Goal: Information Seeking & Learning: Learn about a topic

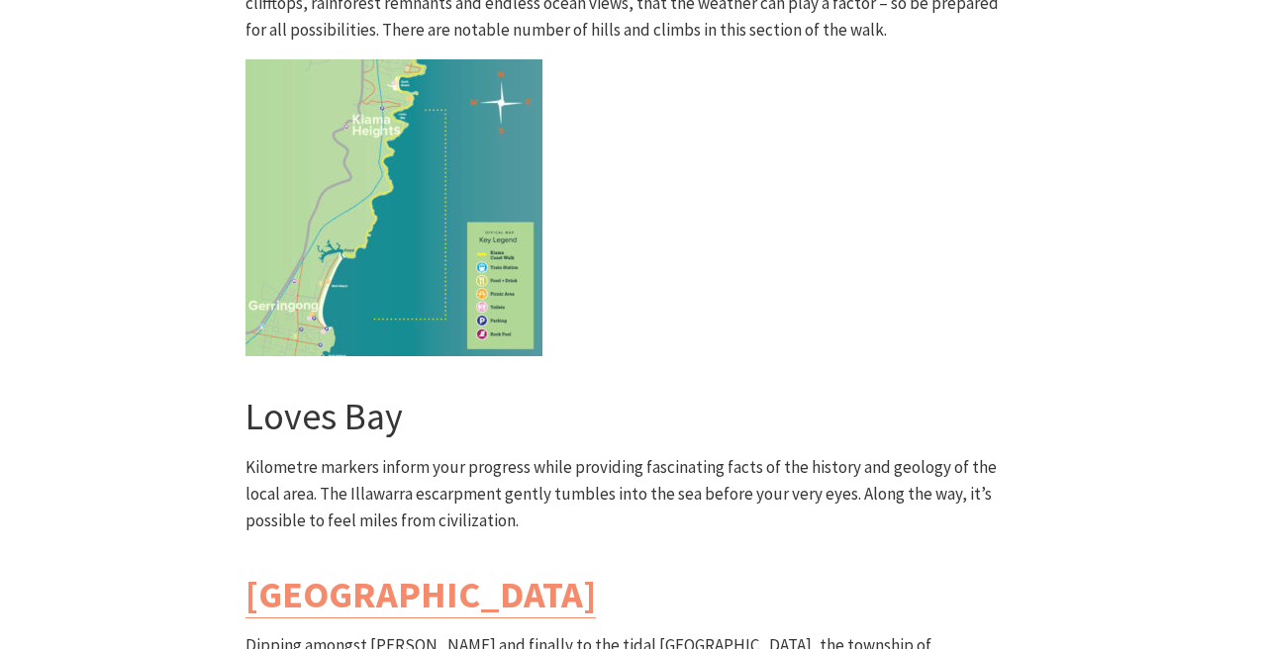
scroll to position [5413, 0]
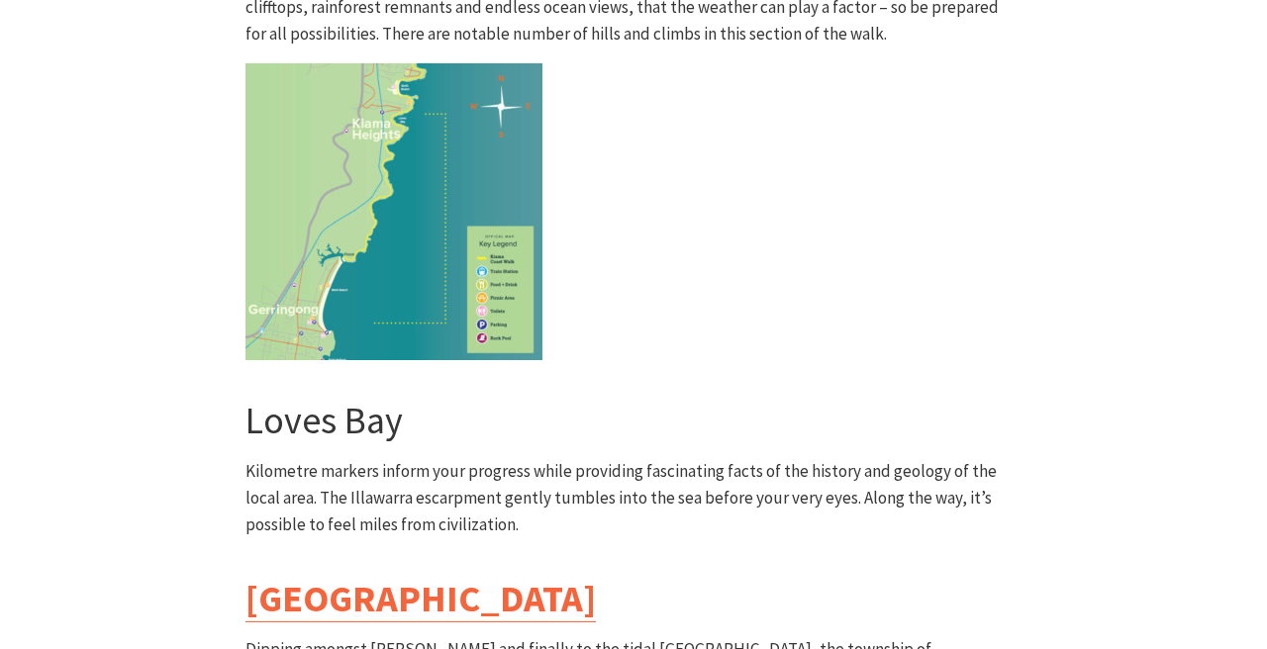
click at [425, 575] on link "Werri Lagoon" at bounding box center [420, 598] width 350 height 47
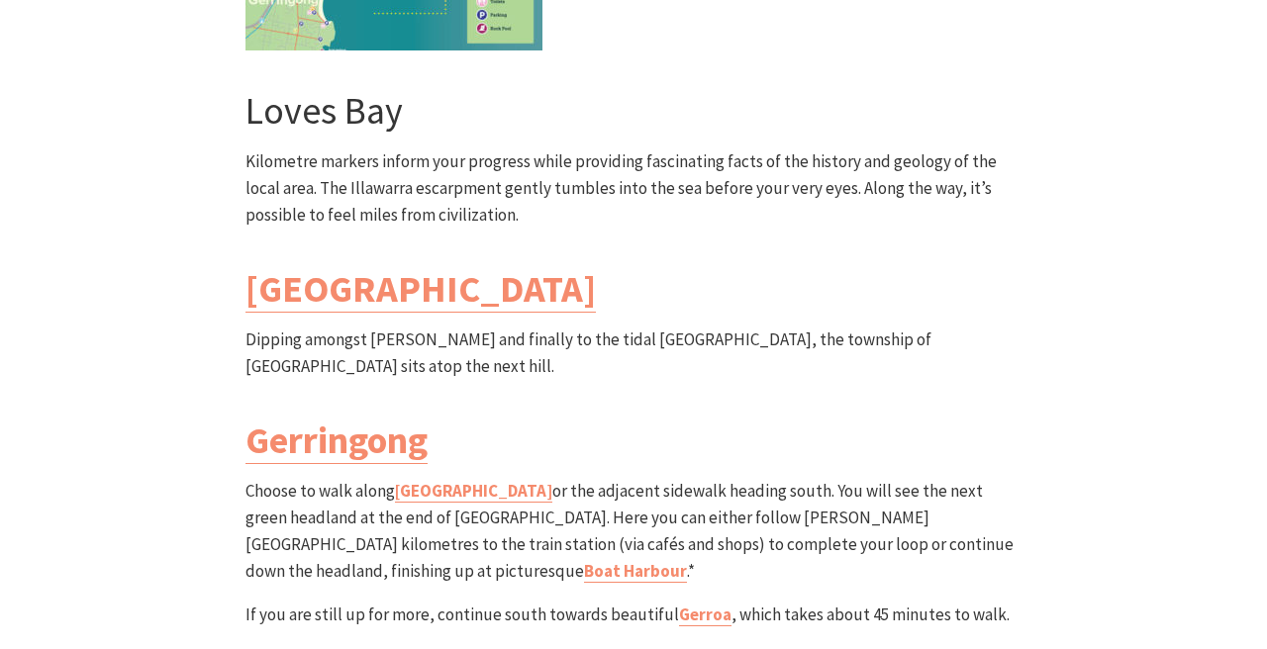
scroll to position [5781, 0]
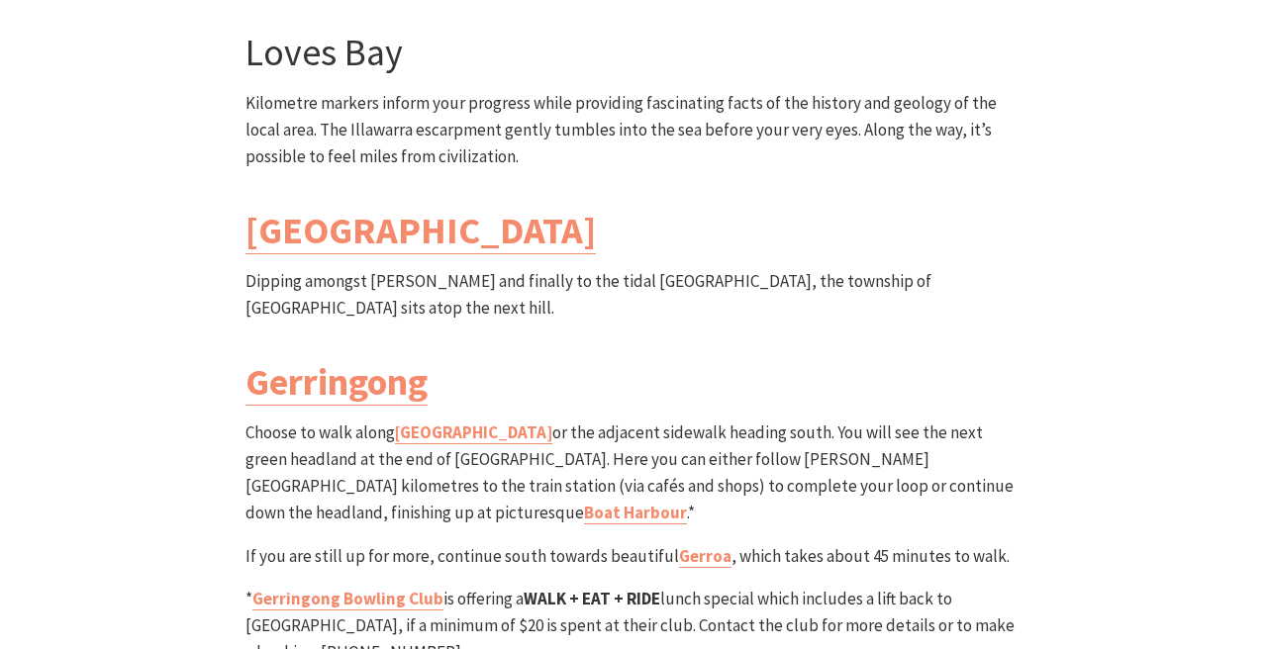
click at [551, 588] on strong "WALK + EAT + RIDE" at bounding box center [591, 599] width 137 height 22
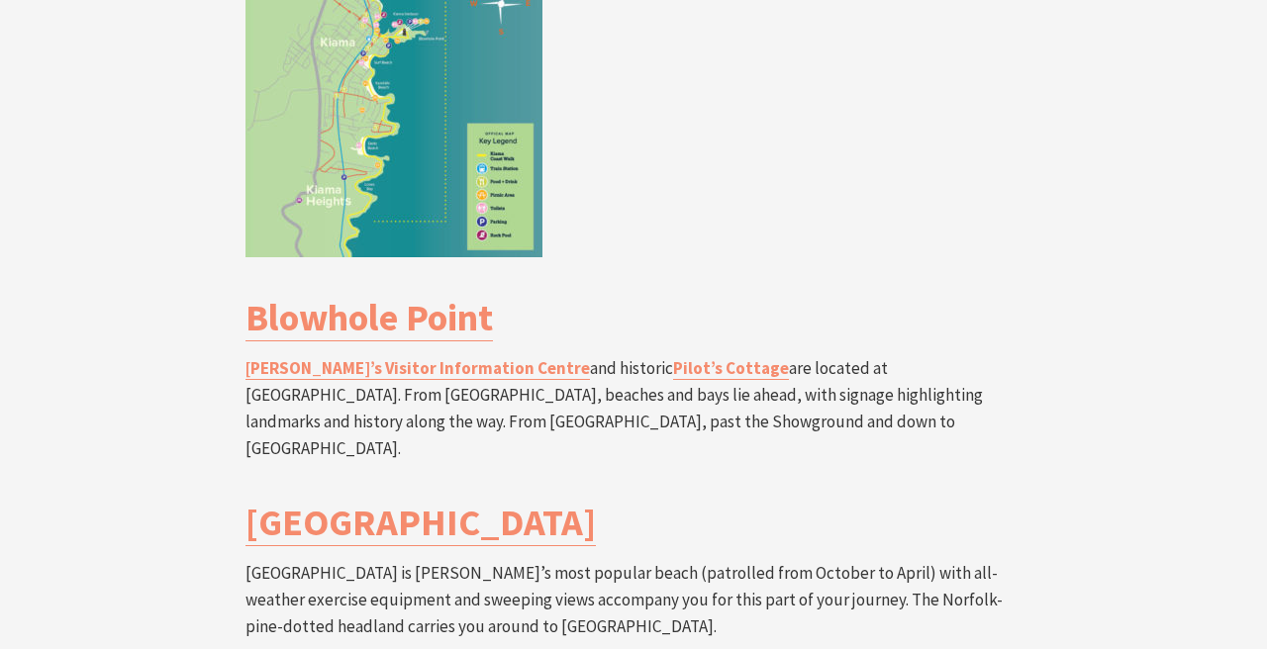
scroll to position [3747, 0]
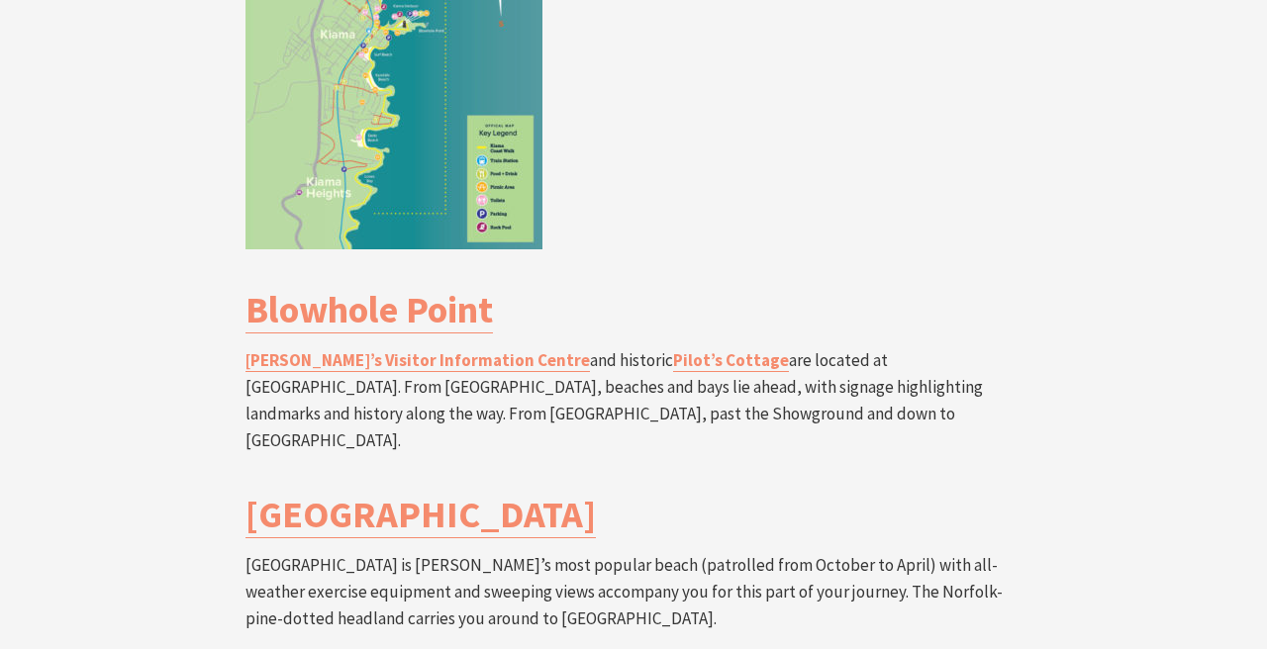
click at [495, 347] on p "Kiama’s Visitor Information Centre and historic Pilot’s Cottage are located at …" at bounding box center [633, 401] width 776 height 108
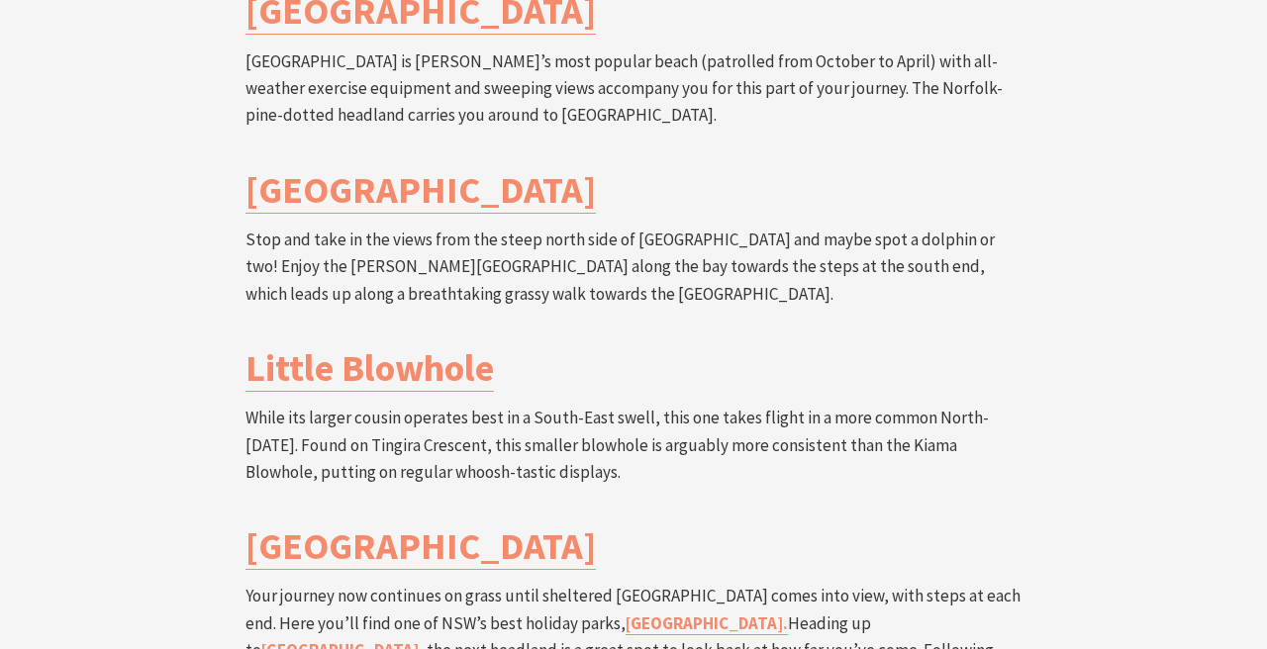
scroll to position [4252, 0]
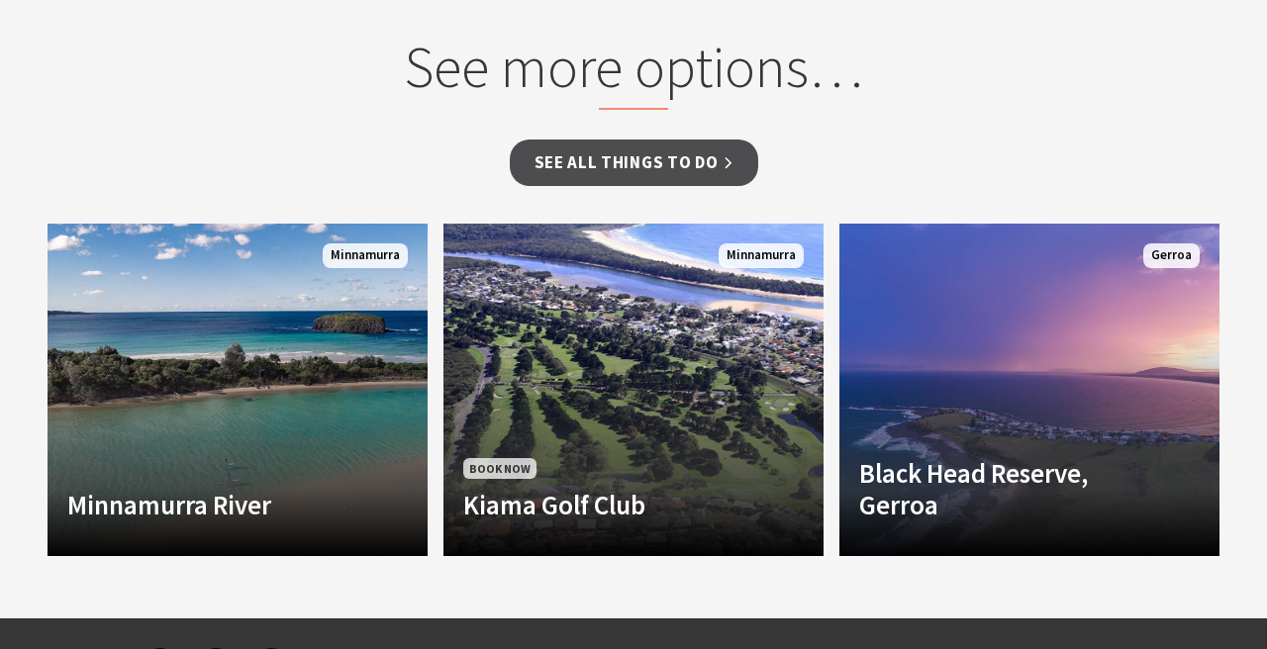
scroll to position [1594, 0]
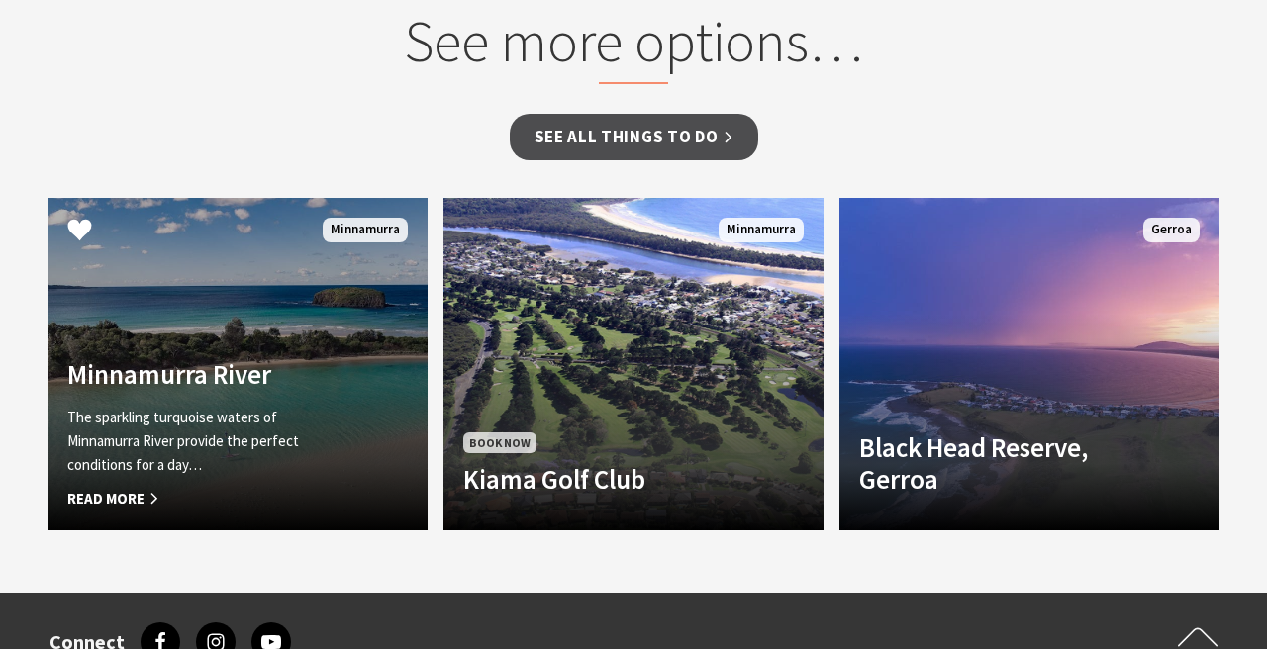
click at [276, 296] on link "Minnamurra River The sparkling turquoise waters of Minnamurra River provide the…" at bounding box center [237, 364] width 380 height 332
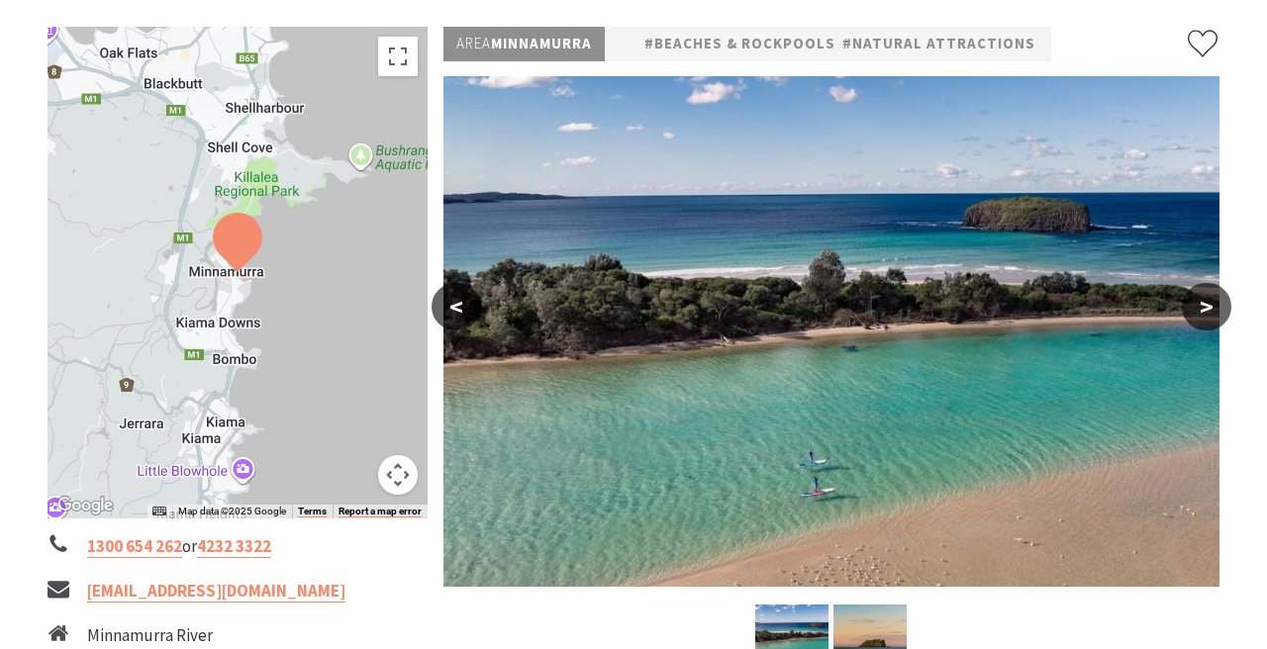
scroll to position [295, 0]
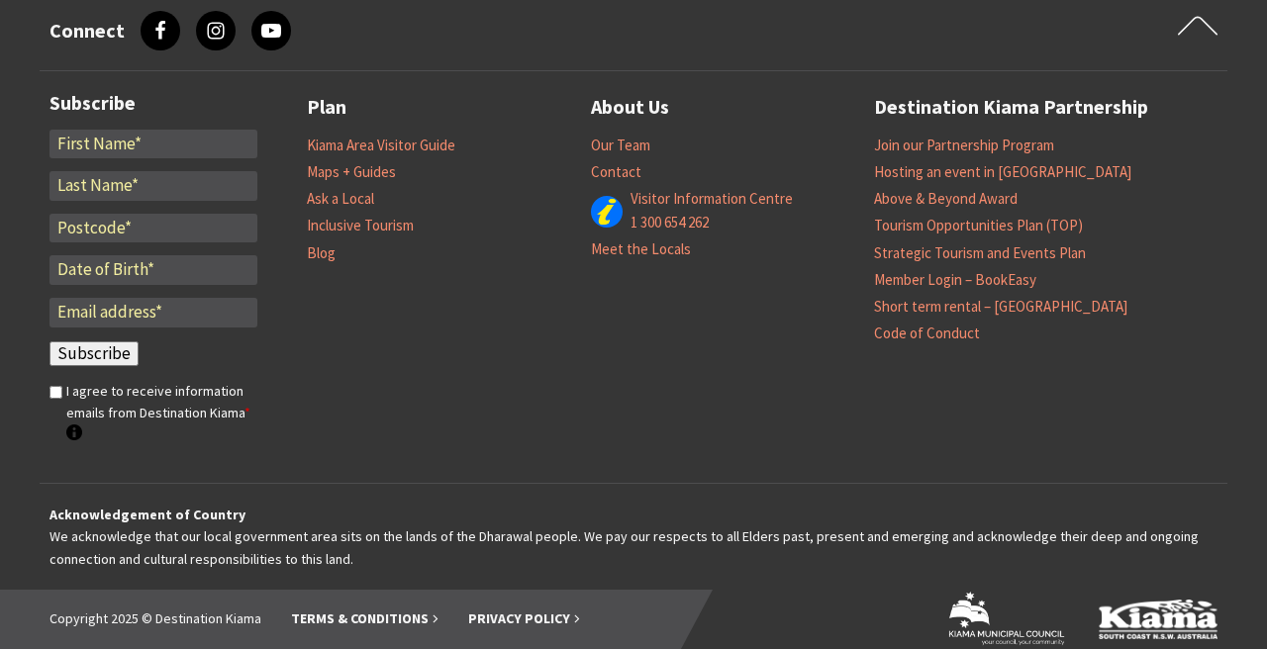
scroll to position [2204, 0]
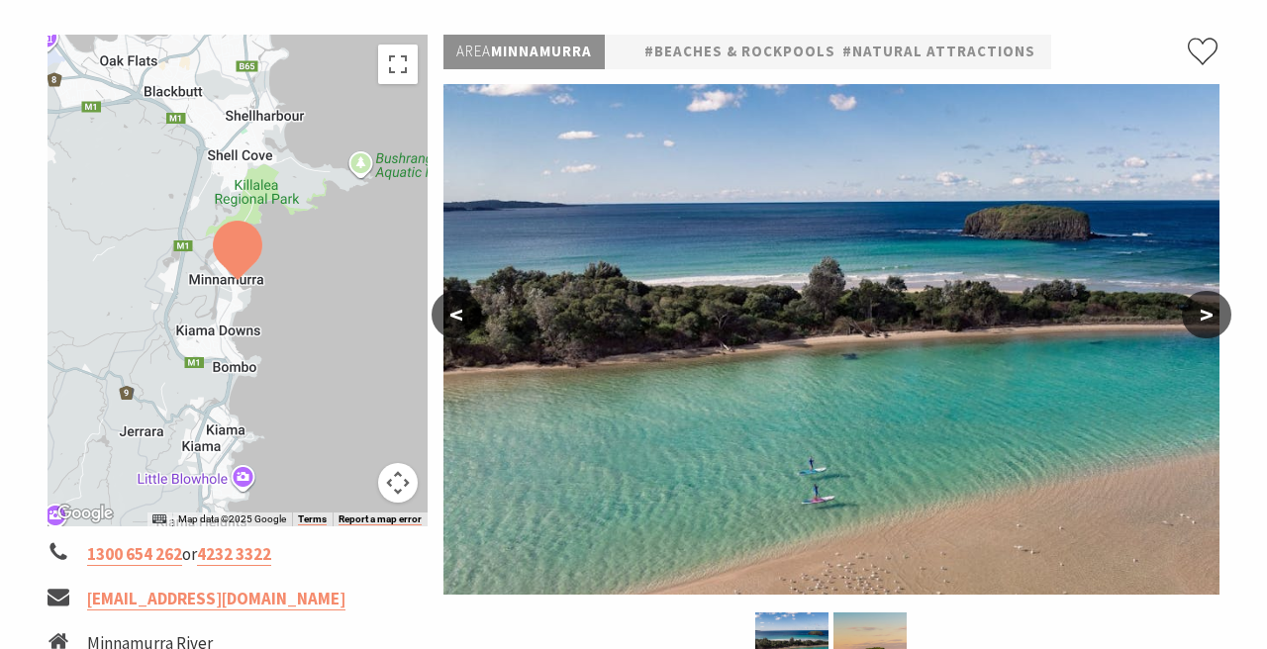
scroll to position [299, 0]
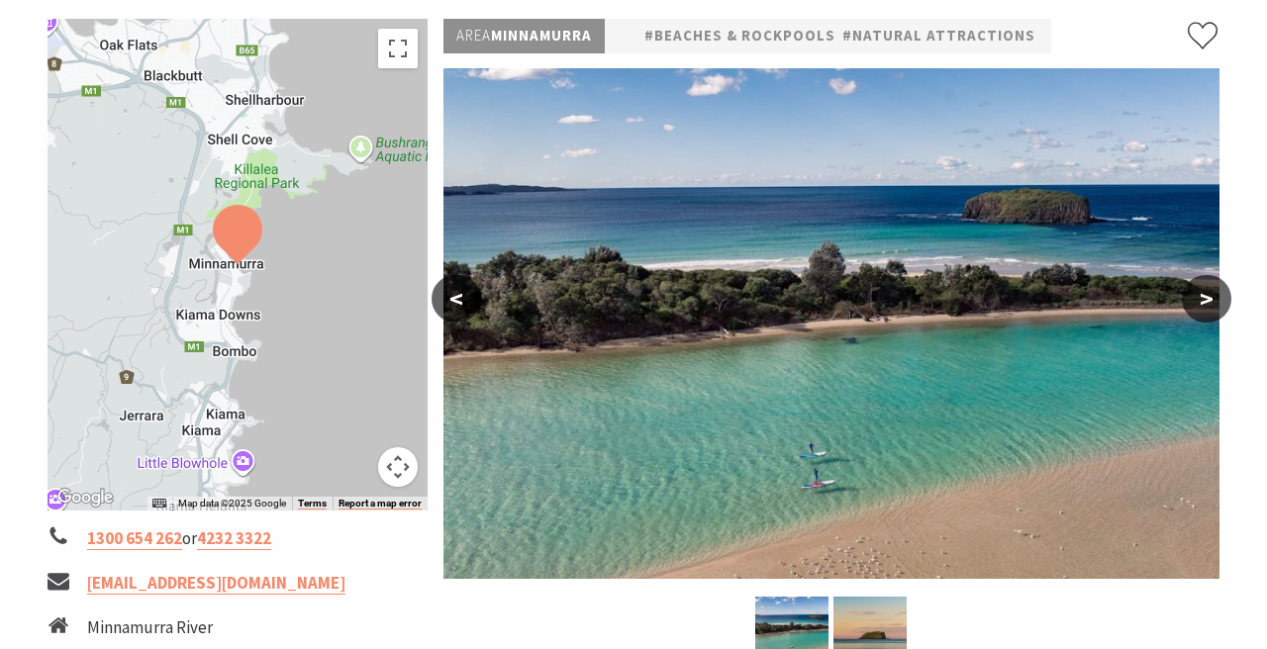
click at [1210, 309] on button ">" at bounding box center [1205, 298] width 49 height 47
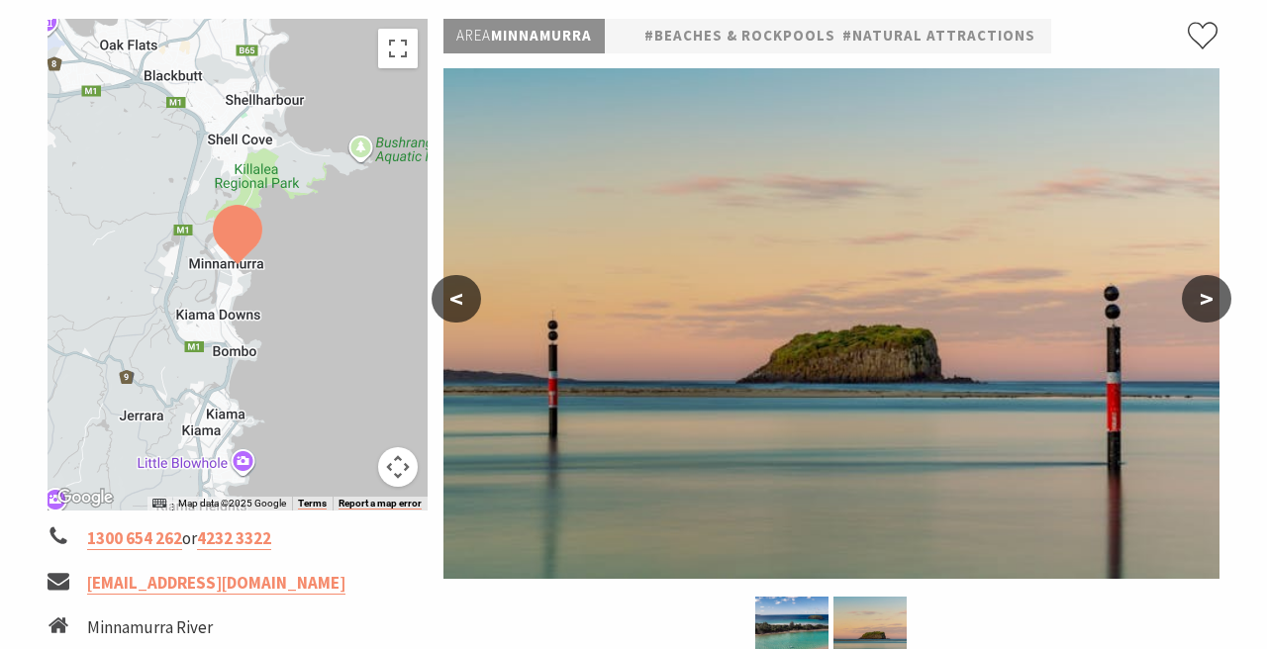
click at [443, 301] on button "<" at bounding box center [455, 298] width 49 height 47
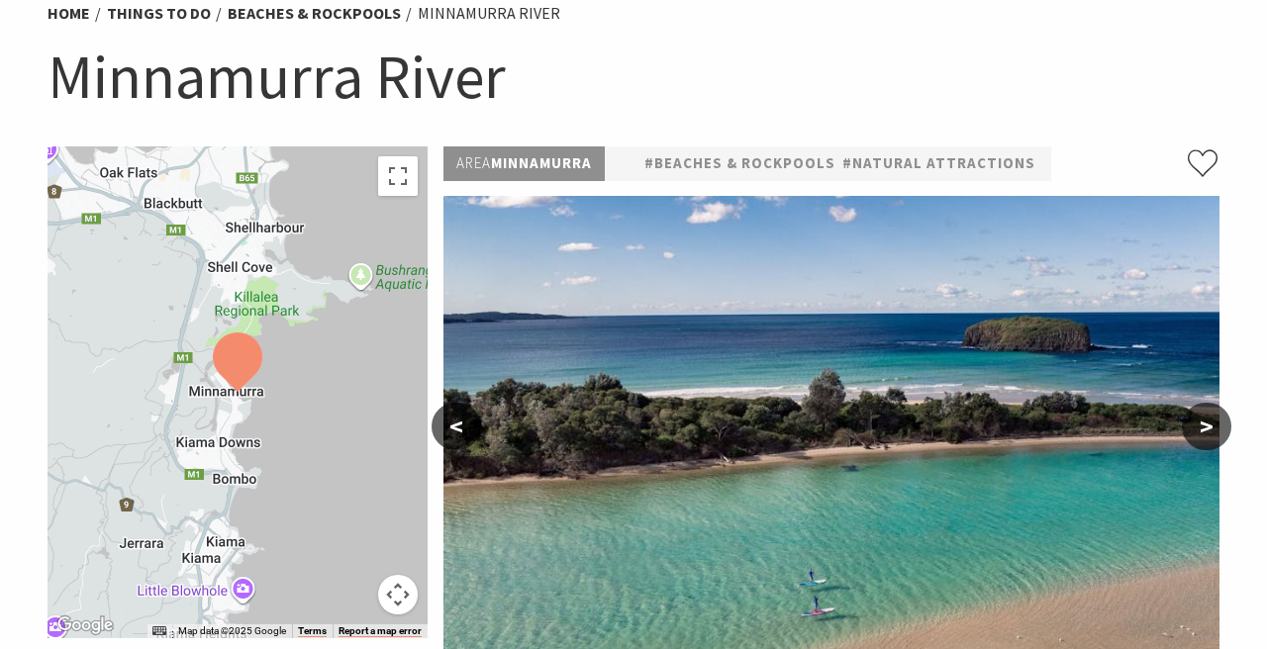
scroll to position [155, 0]
